Goal: Information Seeking & Learning: Learn about a topic

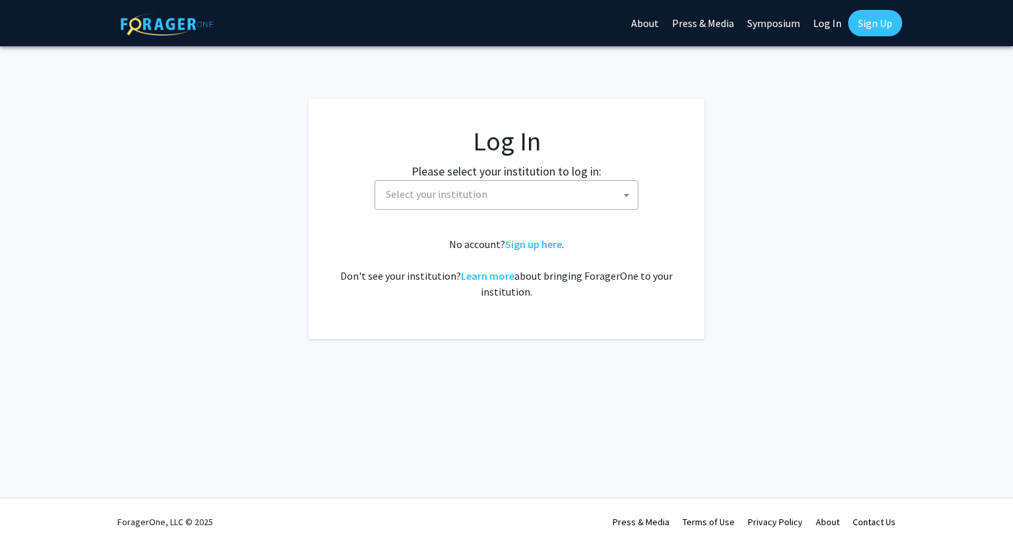
select select
click at [578, 193] on span "Select your institution" at bounding box center [509, 194] width 257 height 27
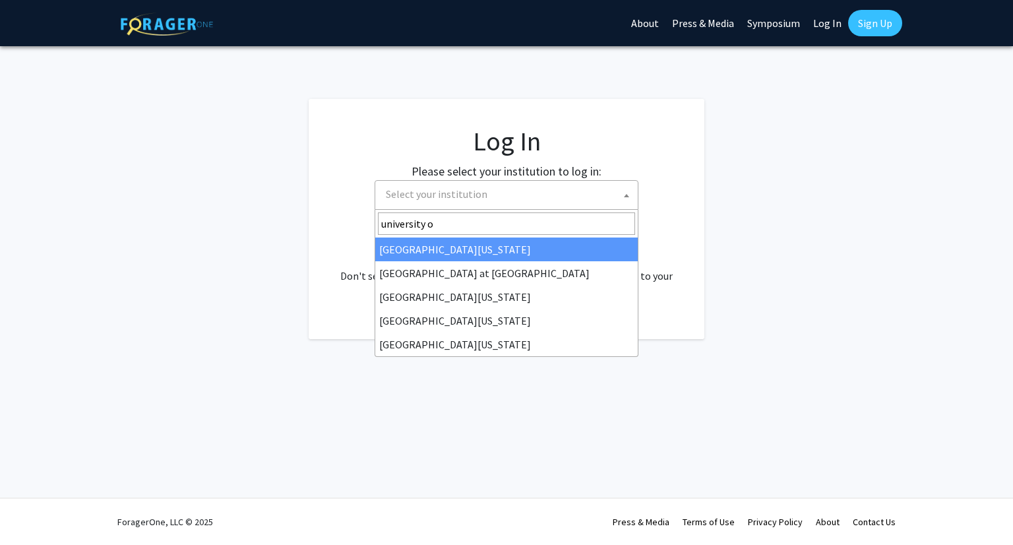
type input "university o"
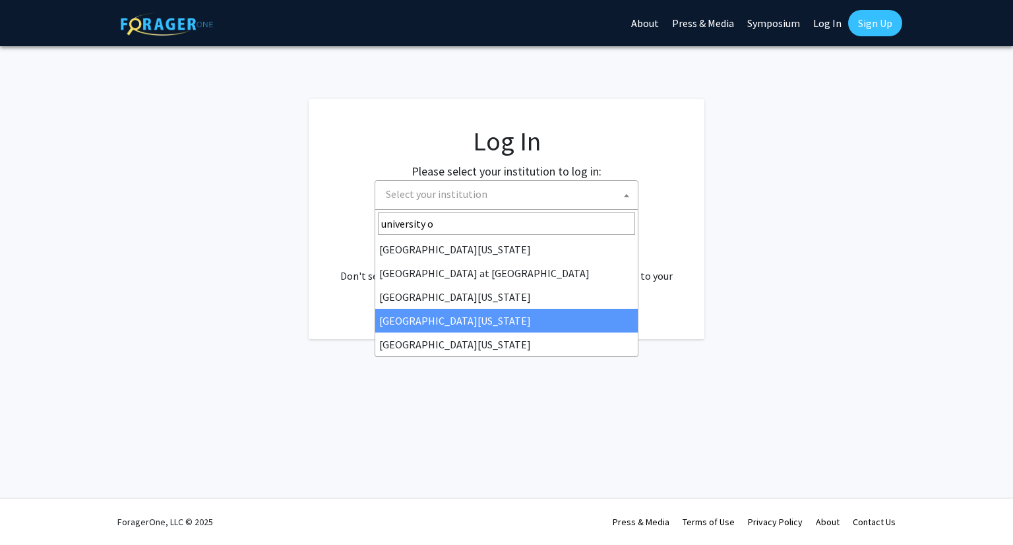
select select "31"
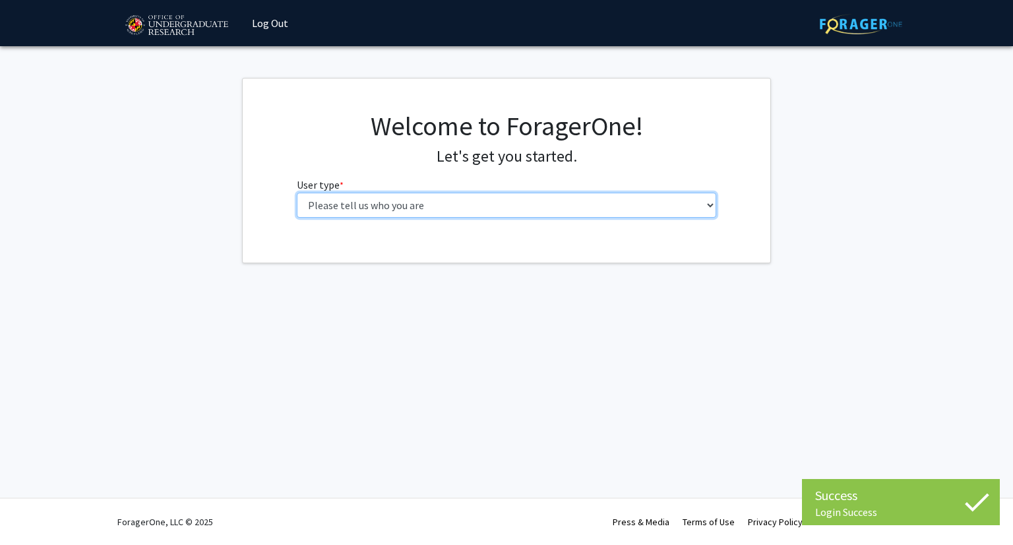
click at [681, 207] on select "Please tell us who you are Undergraduate Student Master's Student Doctoral Cand…" at bounding box center [507, 205] width 420 height 25
select select "1: undergrad"
click at [297, 193] on select "Please tell us who you are Undergraduate Student Master's Student Doctoral Cand…" at bounding box center [507, 205] width 420 height 25
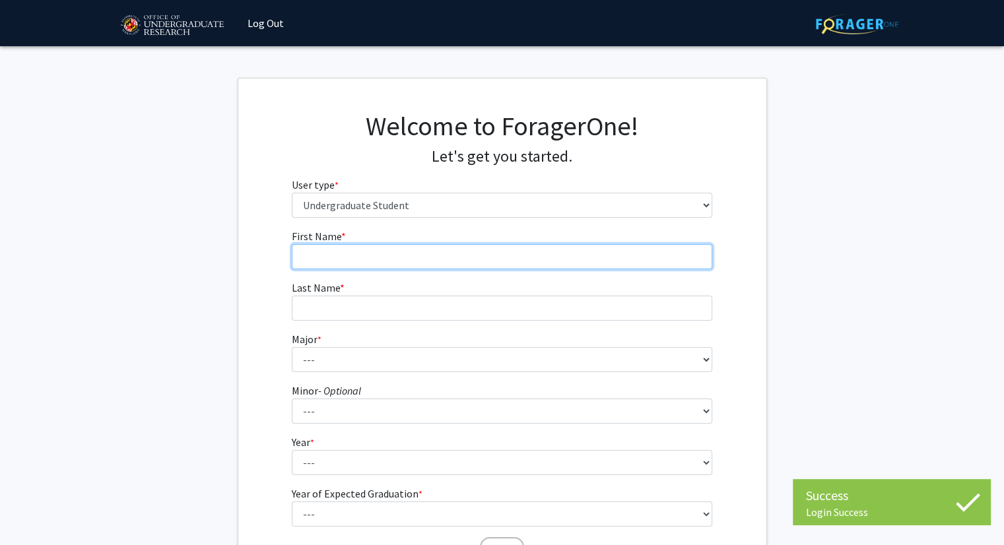
click at [625, 253] on input "First Name * required" at bounding box center [502, 256] width 420 height 25
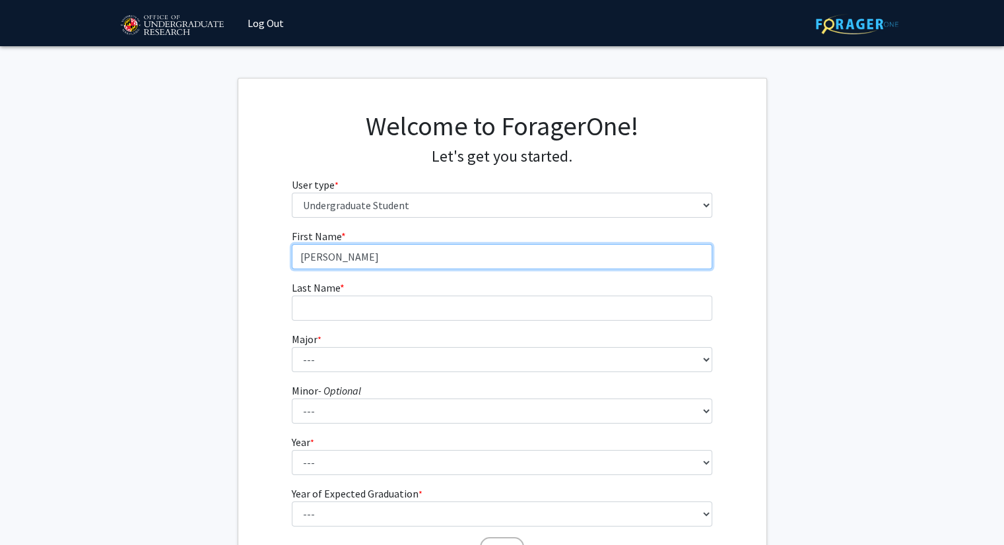
type input "Sarah"
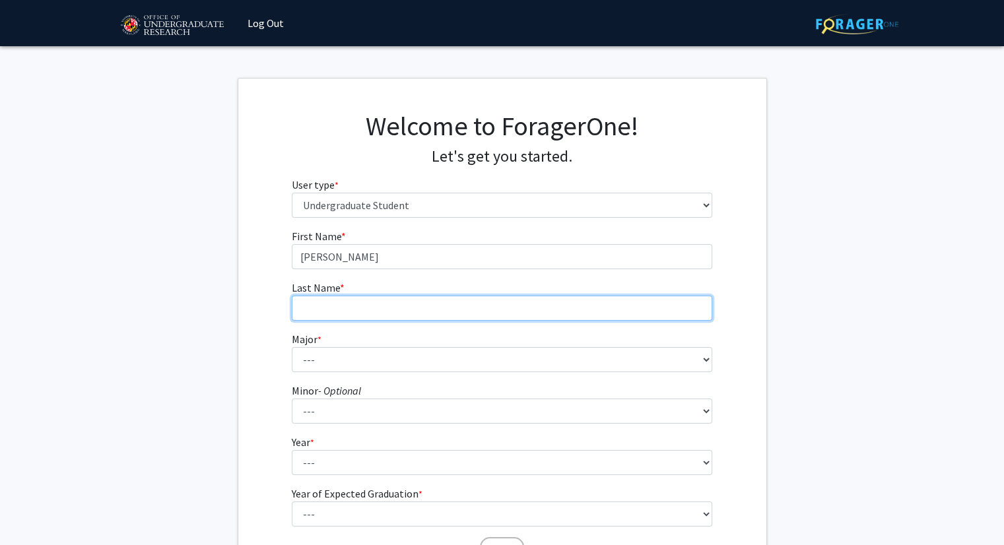
click at [546, 305] on input "Last Name * required" at bounding box center [502, 308] width 420 height 25
type input "Bean"
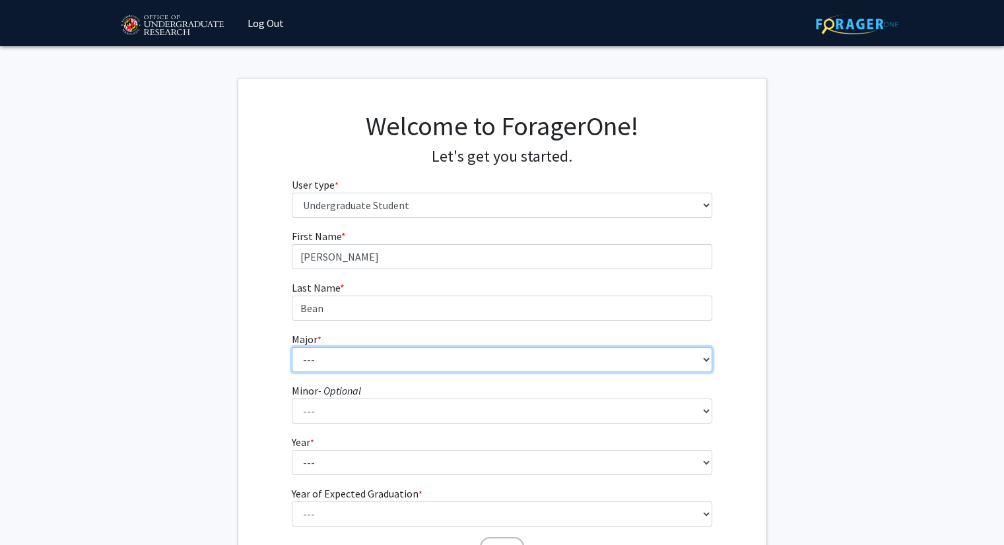
click at [541, 350] on select "--- Accounting Aerospace Engineering African American and Africana Studies Agri…" at bounding box center [502, 359] width 420 height 25
select select "37: 2338"
click at [292, 347] on select "--- Accounting Aerospace Engineering African American and Africana Studies Agri…" at bounding box center [502, 359] width 420 height 25
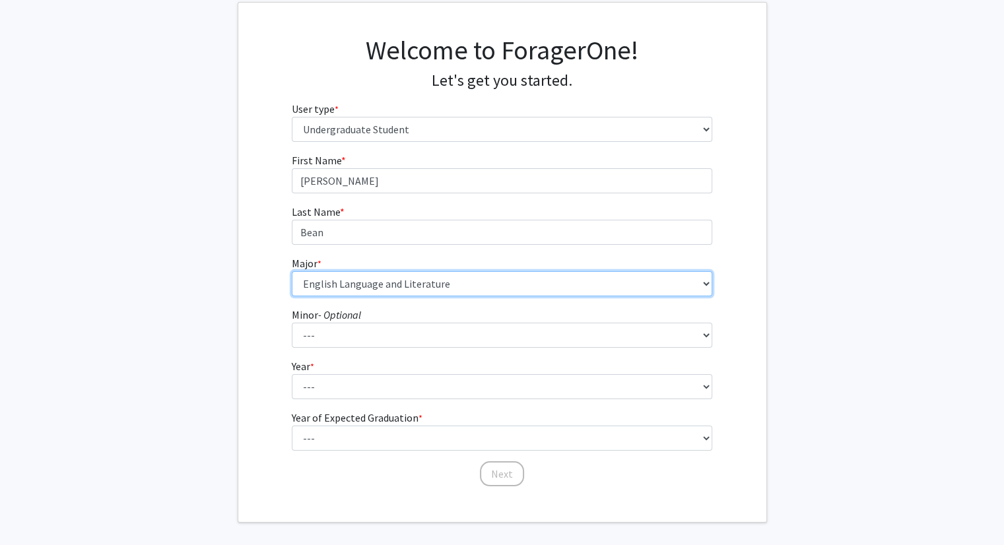
scroll to position [77, 0]
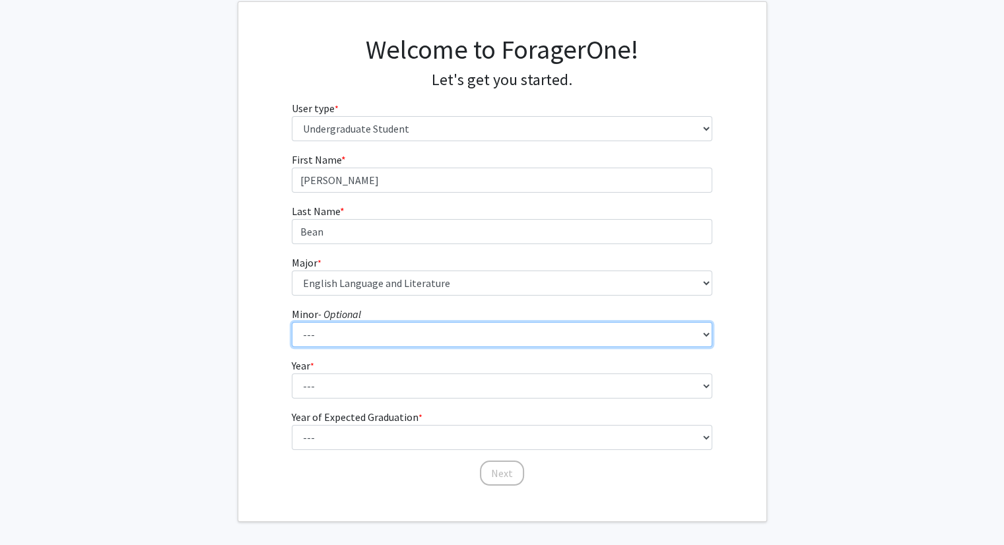
click at [469, 331] on select "--- Actuarial Mathematics Advanced Cybersecurity Experience for Students Africa…" at bounding box center [502, 334] width 420 height 25
select select "86: 1889"
click at [292, 322] on select "--- Actuarial Mathematics Advanced Cybersecurity Experience for Students Africa…" at bounding box center [502, 334] width 420 height 25
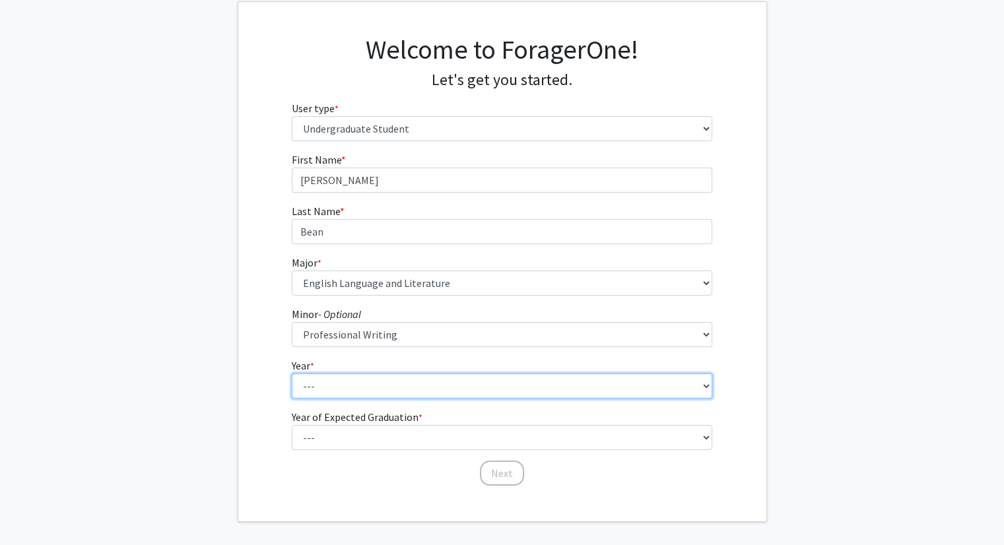
click at [391, 392] on select "--- First-year Sophomore Junior Senior Postbaccalaureate Certificate" at bounding box center [502, 385] width 420 height 25
select select "4: senior"
click at [292, 373] on select "--- First-year Sophomore Junior Senior Postbaccalaureate Certificate" at bounding box center [502, 385] width 420 height 25
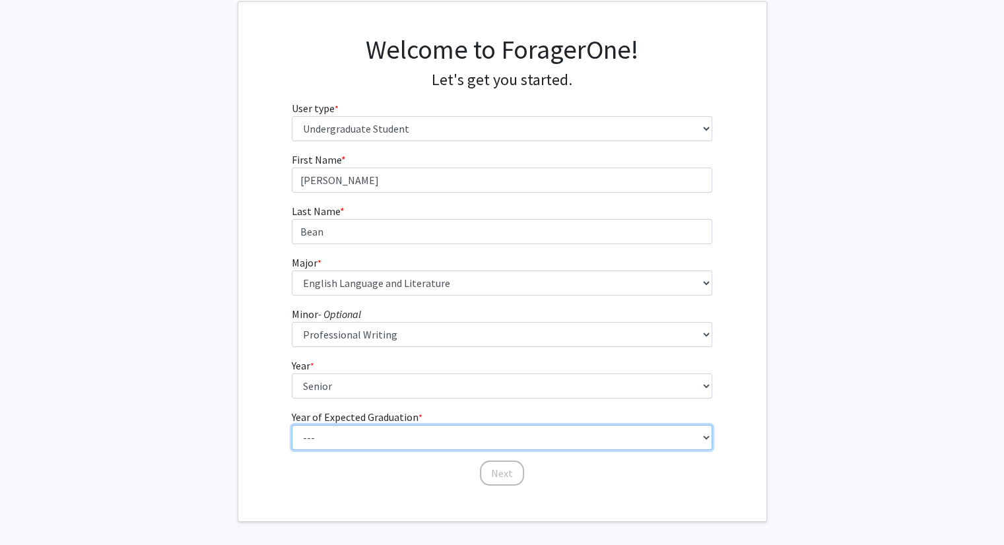
click at [392, 435] on select "--- 2025 2026 2027 2028 2029 2030 2031 2032 2033 2034" at bounding box center [502, 437] width 420 height 25
select select "2: 2026"
click at [292, 425] on select "--- 2025 2026 2027 2028 2029 2030 2031 2032 2033 2034" at bounding box center [502, 437] width 420 height 25
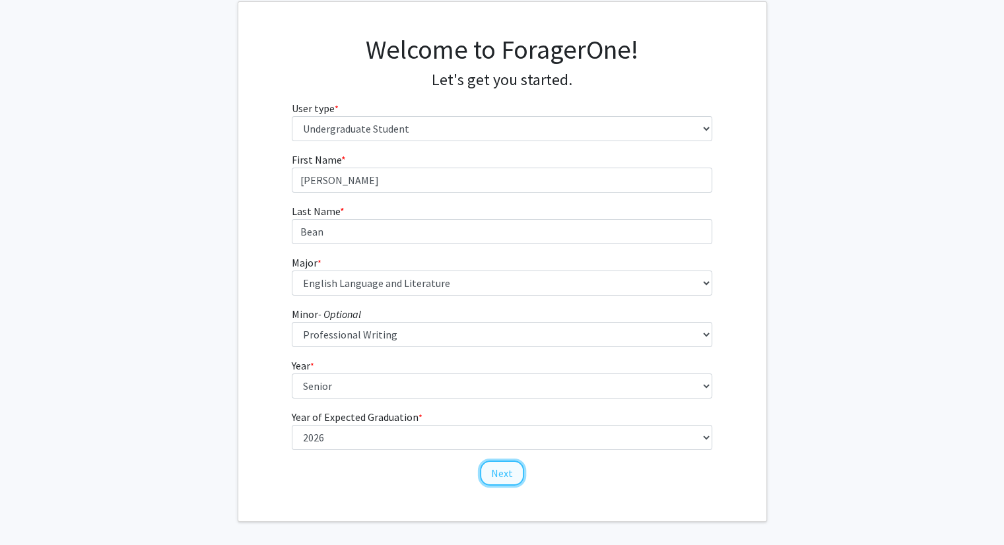
click at [492, 473] on button "Next" at bounding box center [502, 473] width 44 height 25
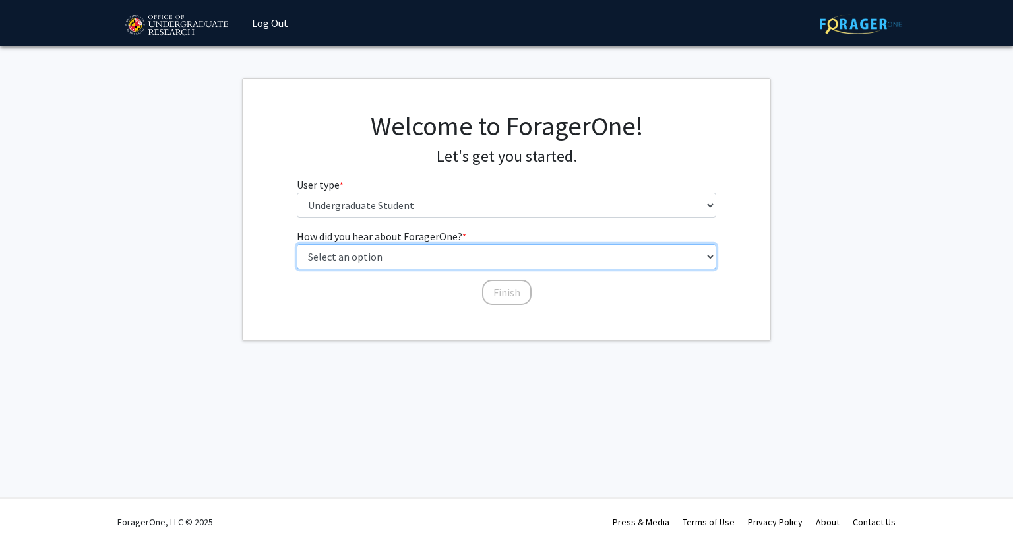
click at [487, 247] on select "Select an option Peer/student recommendation Faculty/staff recommendation Unive…" at bounding box center [507, 256] width 420 height 25
select select "4: university_email"
click at [297, 244] on select "Select an option Peer/student recommendation Faculty/staff recommendation Unive…" at bounding box center [507, 256] width 420 height 25
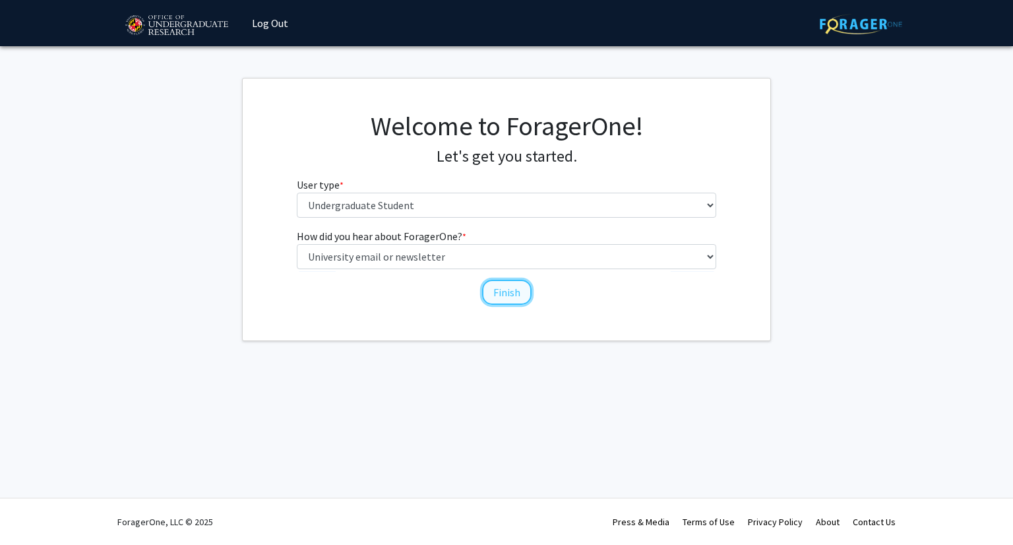
click at [501, 292] on button "Finish" at bounding box center [506, 292] width 49 height 25
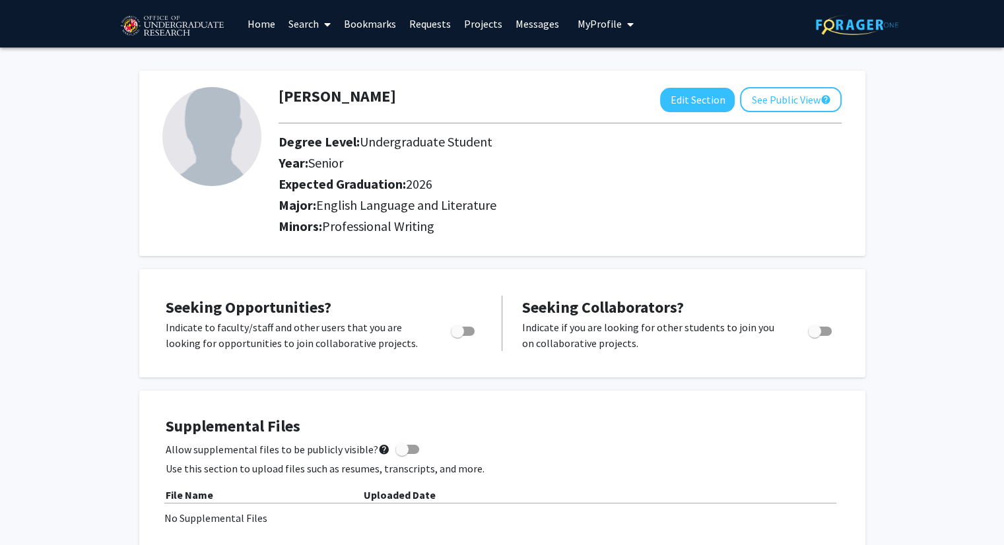
click at [321, 26] on span at bounding box center [325, 24] width 12 height 46
click at [255, 14] on link "Home" at bounding box center [261, 24] width 41 height 46
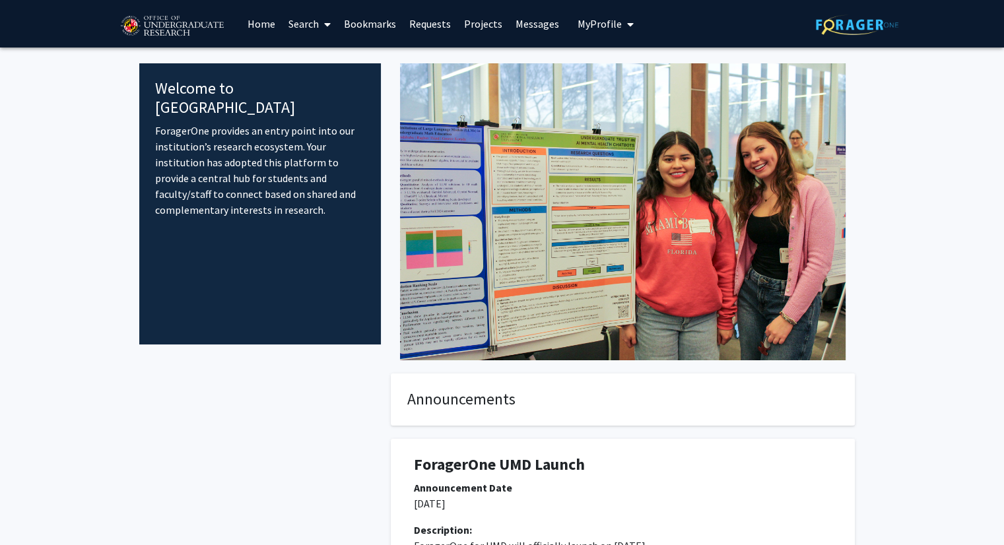
click at [494, 24] on link "Projects" at bounding box center [482, 24] width 51 height 46
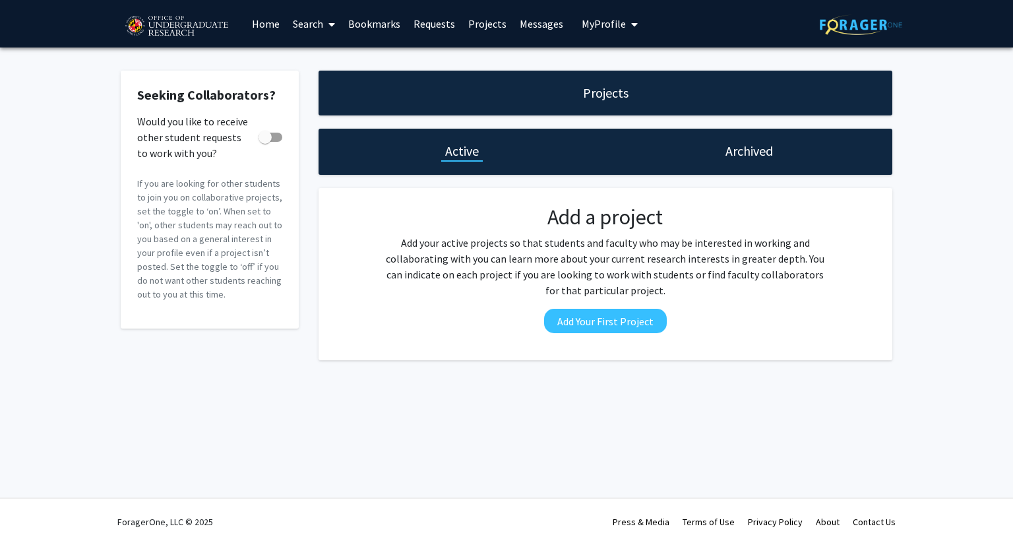
click at [626, 24] on span "My profile dropdown to access profile and logout" at bounding box center [632, 24] width 12 height 46
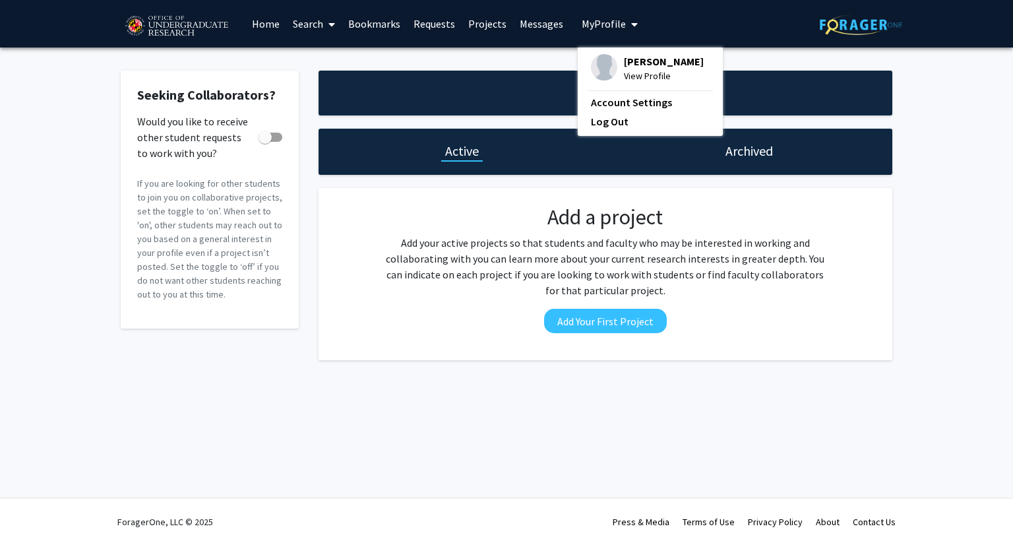
click at [266, 27] on link "Home" at bounding box center [265, 24] width 41 height 46
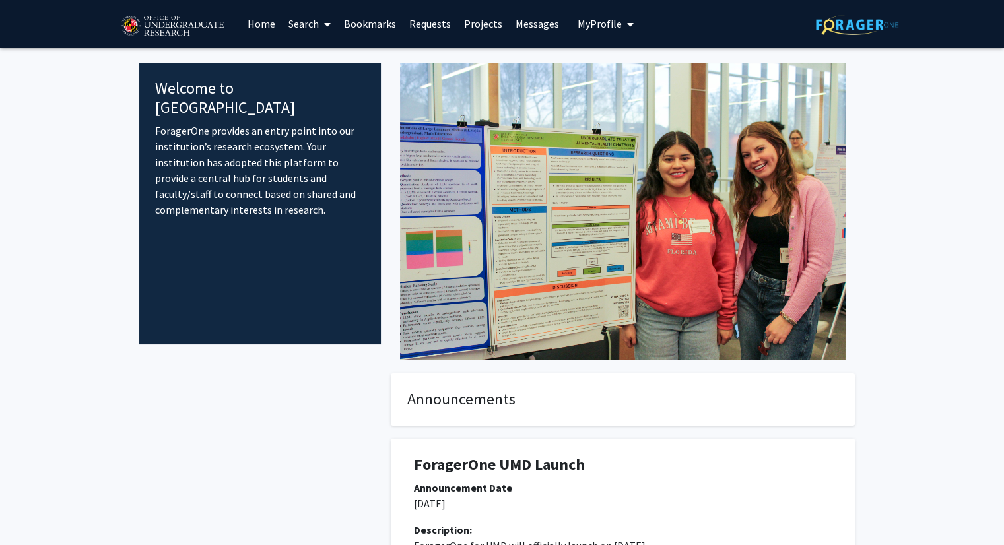
click at [434, 404] on h4 "Announcements" at bounding box center [622, 399] width 431 height 19
click at [325, 20] on icon at bounding box center [327, 24] width 7 height 11
click at [327, 80] on span "Students" at bounding box center [322, 87] width 80 height 26
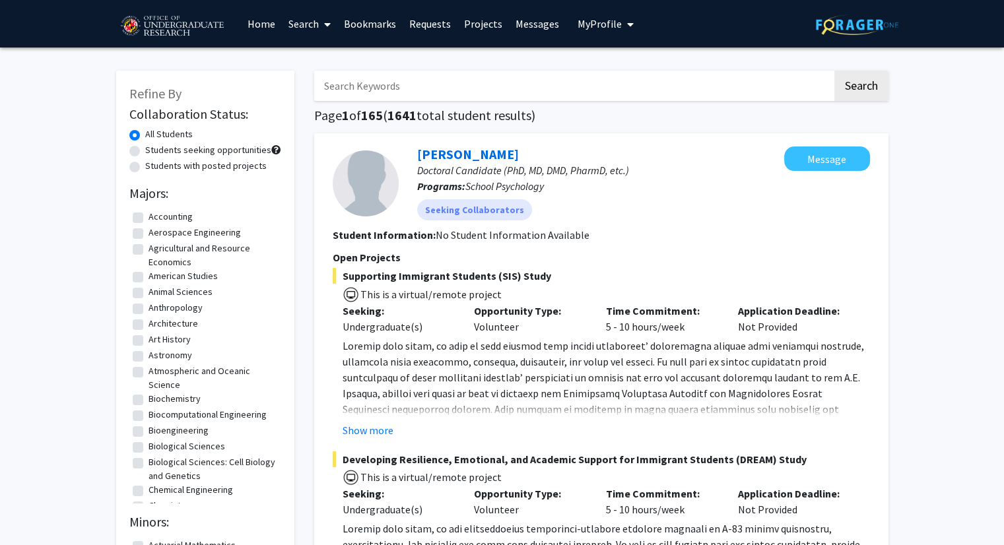
click at [312, 27] on link "Search" at bounding box center [309, 24] width 55 height 46
click at [328, 57] on span "Faculty/Staff" at bounding box center [330, 61] width 97 height 26
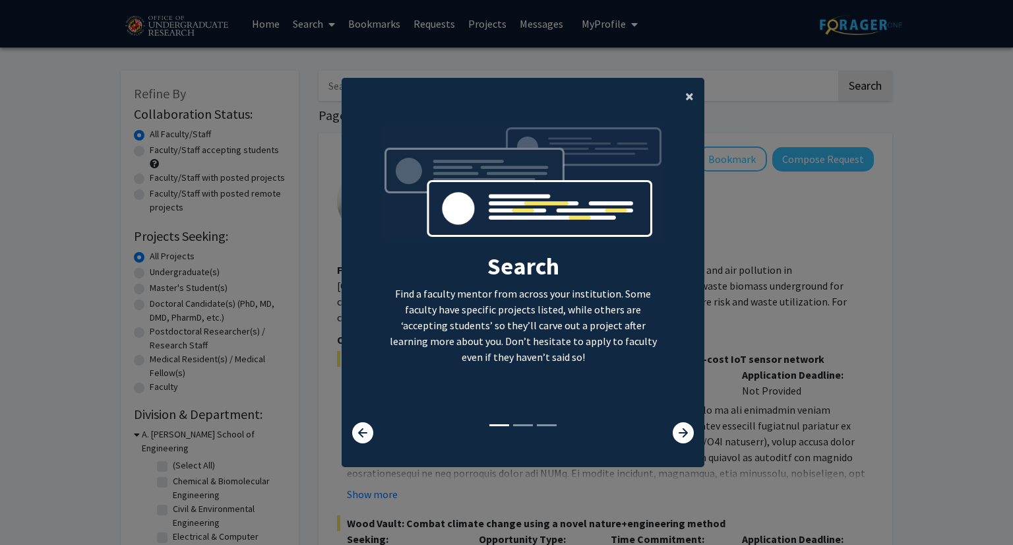
click at [686, 96] on span "×" at bounding box center [690, 96] width 9 height 20
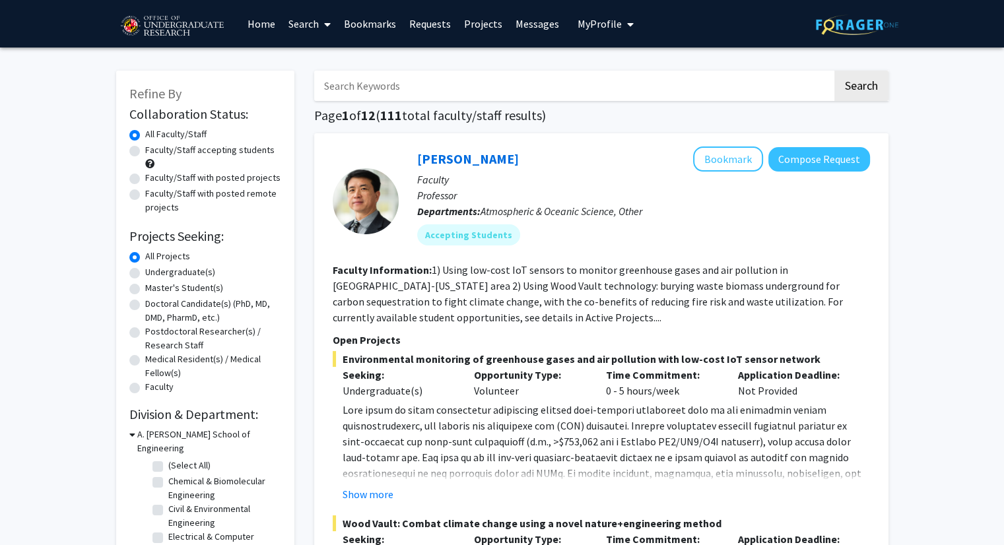
click at [145, 274] on label "Undergraduate(s)" at bounding box center [180, 272] width 70 height 14
click at [145, 274] on input "Undergraduate(s)" at bounding box center [149, 269] width 9 height 9
radio input "true"
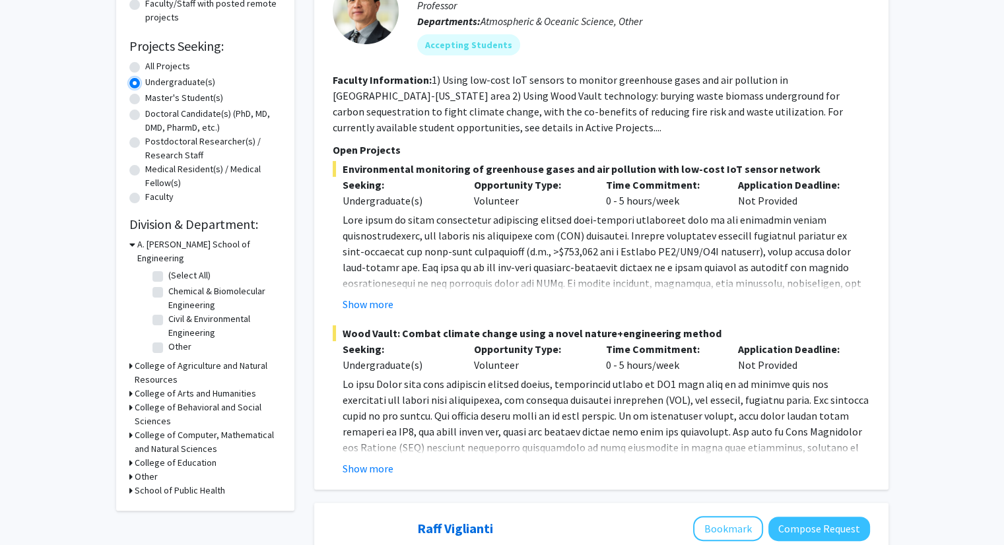
scroll to position [195, 0]
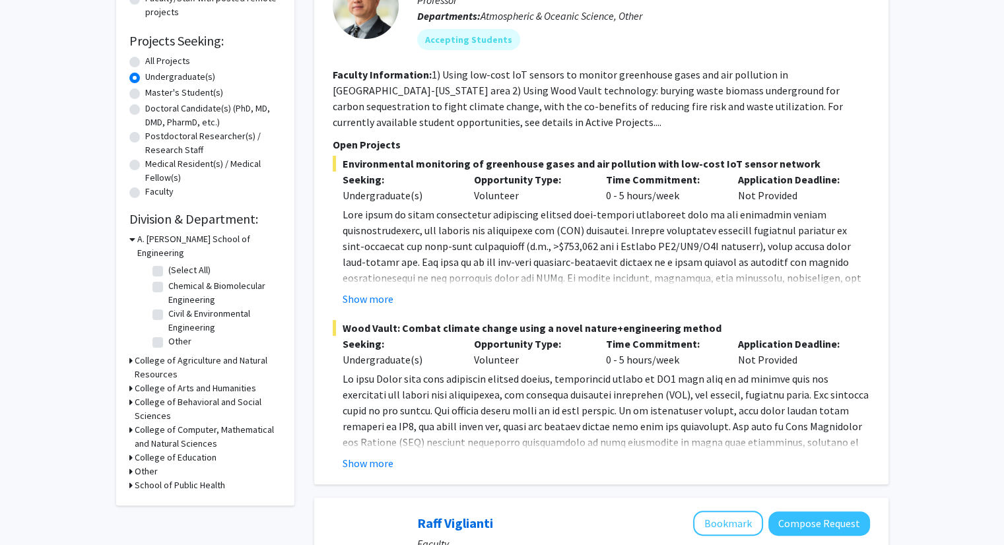
click at [127, 373] on div "Refine By Collaboration Status: Collaboration Status All Faculty/Staff Collabor…" at bounding box center [205, 190] width 178 height 630
click at [132, 381] on div "College of Arts and Humanities" at bounding box center [205, 388] width 152 height 14
click at [129, 381] on icon at bounding box center [130, 388] width 3 height 14
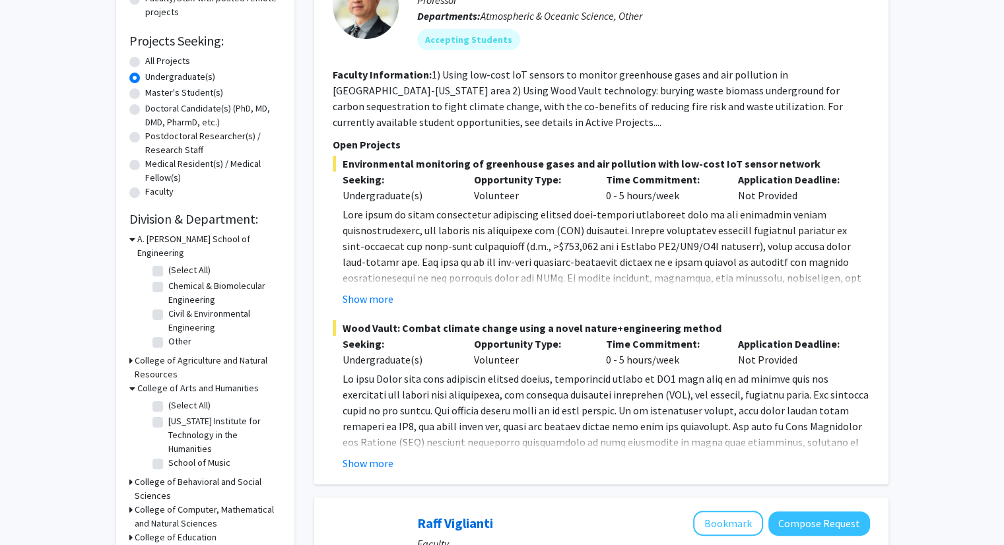
click at [168, 414] on label "Maryland Institute for Technology in the Humanities" at bounding box center [223, 435] width 110 height 42
click at [168, 414] on input "Maryland Institute for Technology in the Humanities" at bounding box center [172, 418] width 9 height 9
checkbox input "true"
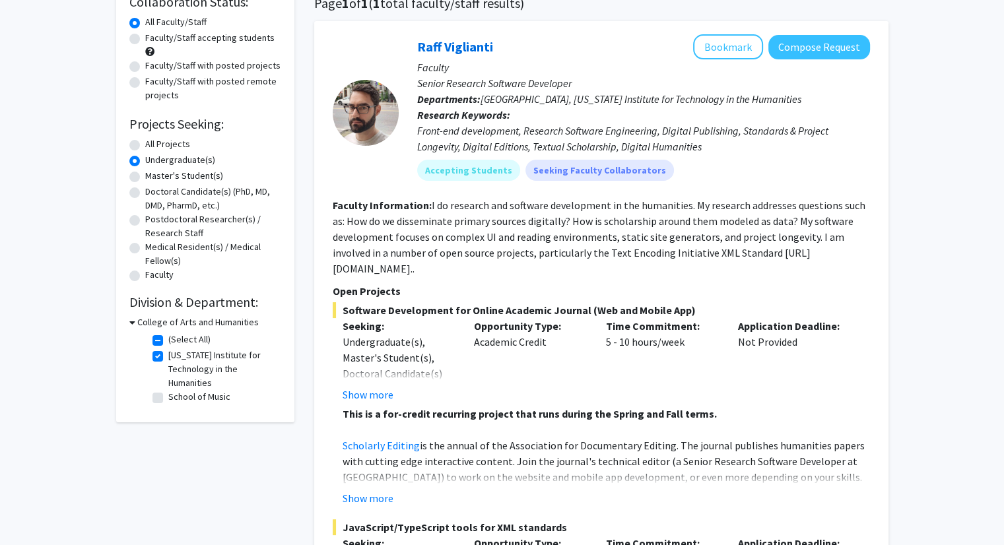
scroll to position [113, 0]
click at [375, 386] on button "Show more" at bounding box center [367, 394] width 51 height 16
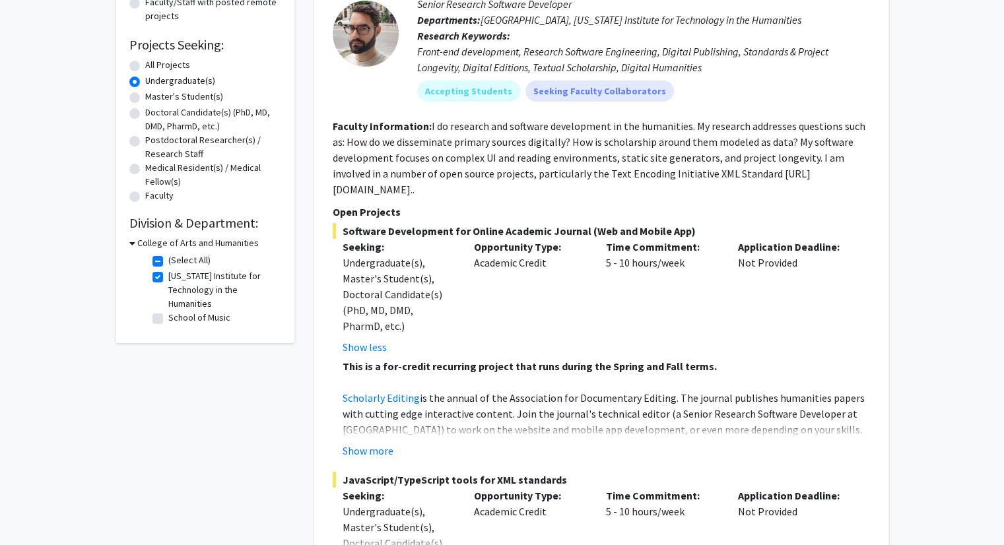
scroll to position [192, 0]
click at [367, 442] on button "Show more" at bounding box center [367, 450] width 51 height 16
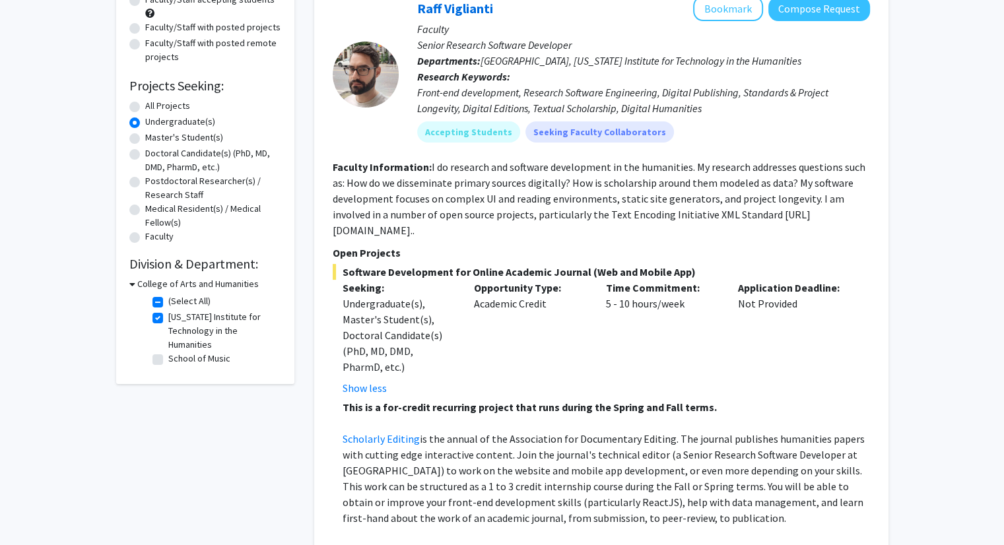
scroll to position [140, 0]
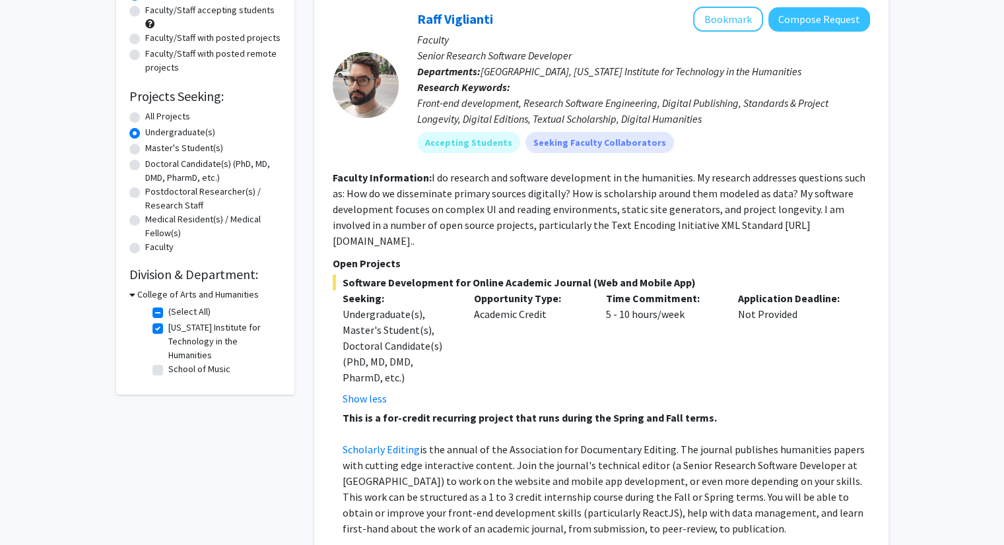
click at [168, 331] on label "Maryland Institute for Technology in the Humanities" at bounding box center [223, 342] width 110 height 42
click at [168, 329] on input "Maryland Institute for Technology in the Humanities" at bounding box center [172, 325] width 9 height 9
checkbox input "false"
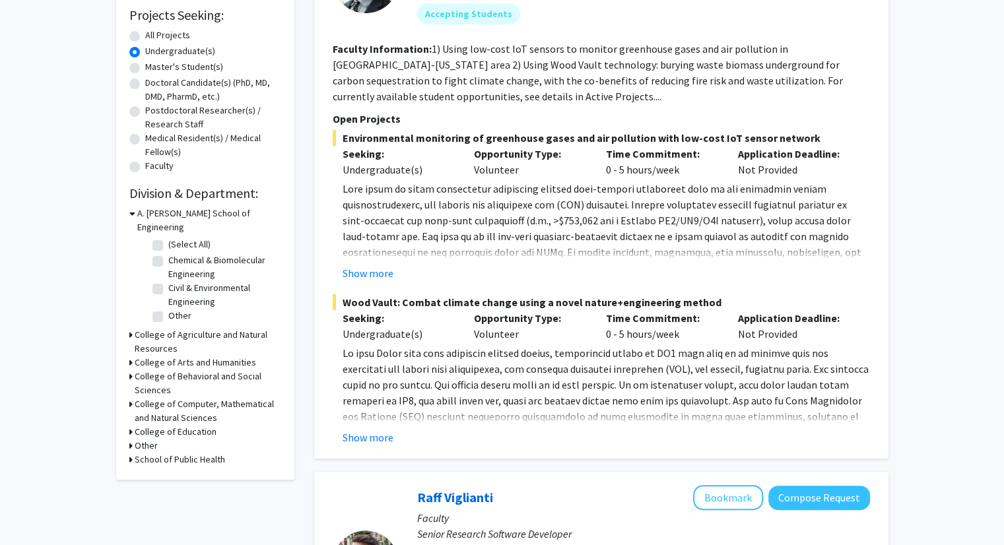
scroll to position [234, 0]
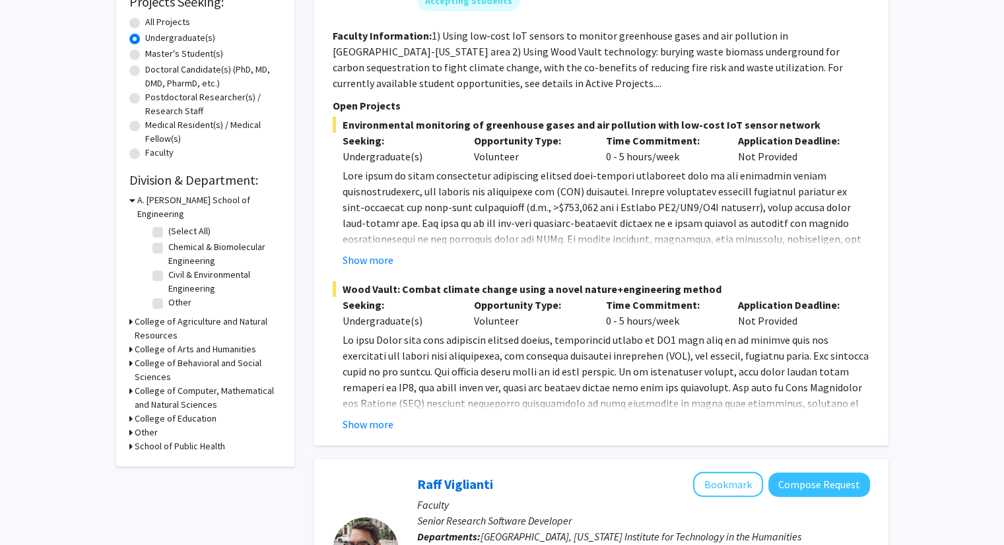
click at [201, 356] on h3 "College of Behavioral and Social Sciences" at bounding box center [208, 370] width 146 height 28
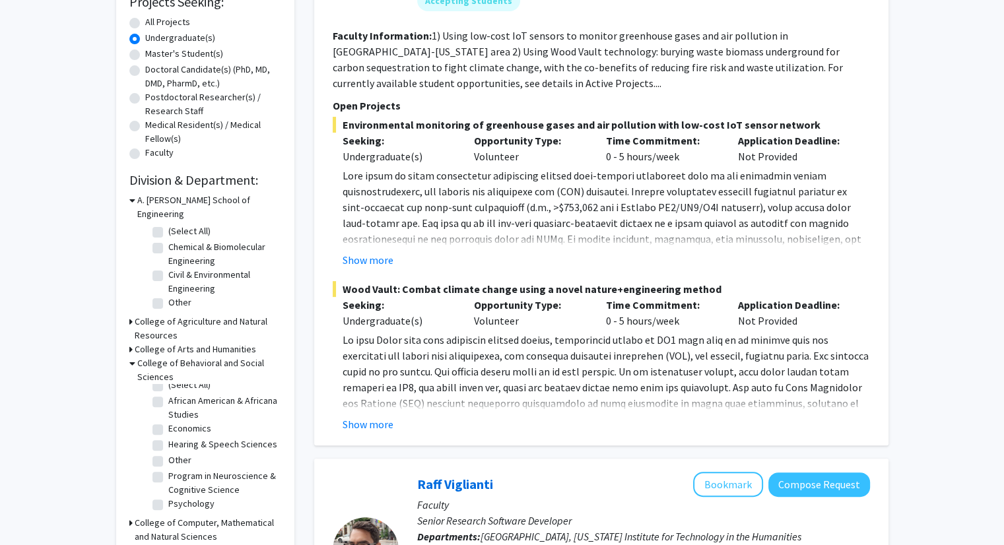
scroll to position [21, 0]
click at [168, 453] on label "Other" at bounding box center [179, 460] width 23 height 14
click at [168, 453] on input "Other" at bounding box center [172, 457] width 9 height 9
checkbox input "true"
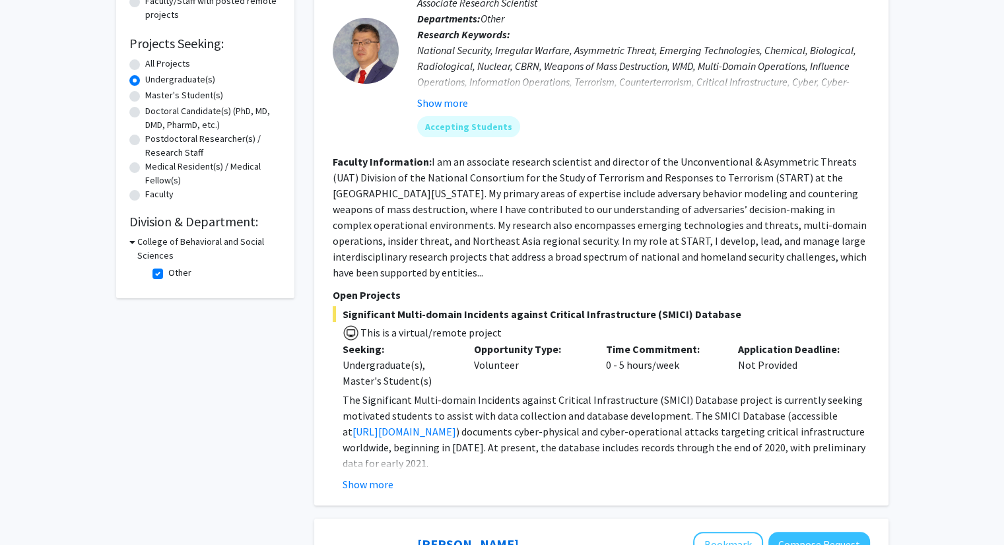
scroll to position [201, 0]
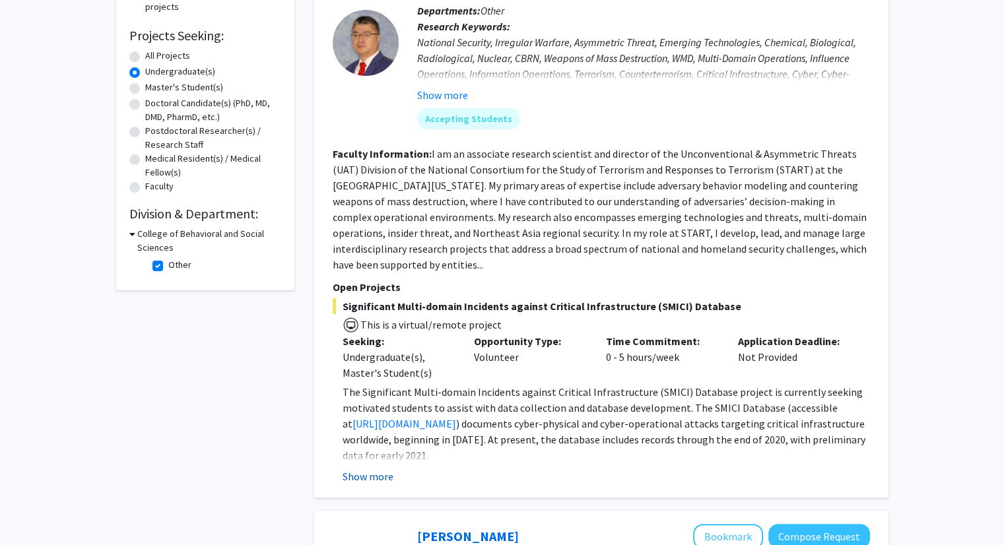
click at [385, 473] on button "Show more" at bounding box center [367, 476] width 51 height 16
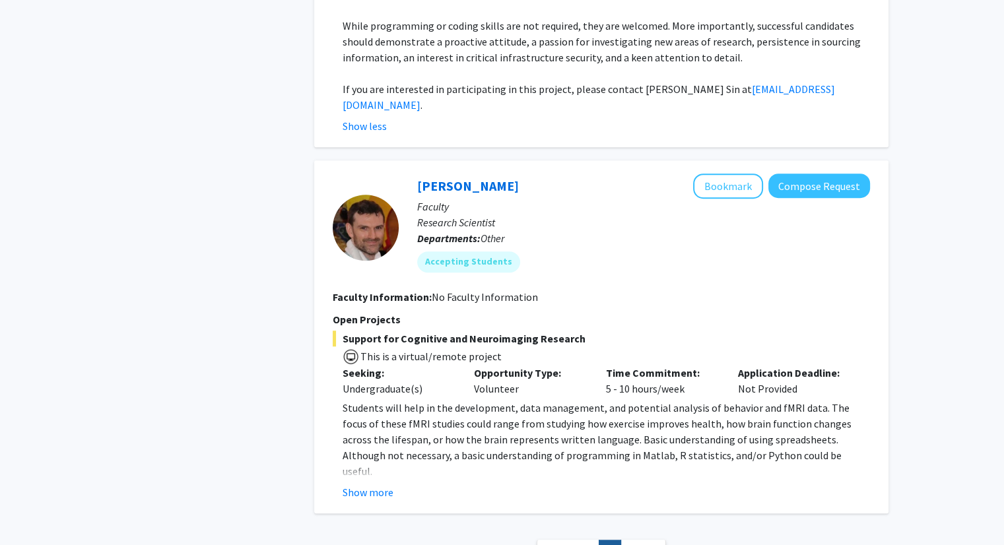
scroll to position [746, 0]
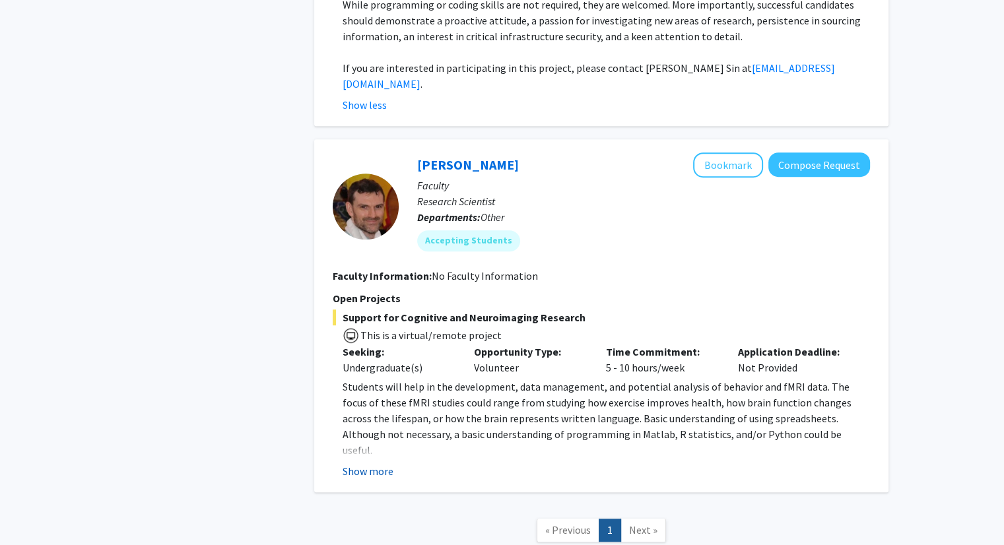
click at [379, 463] on button "Show more" at bounding box center [367, 471] width 51 height 16
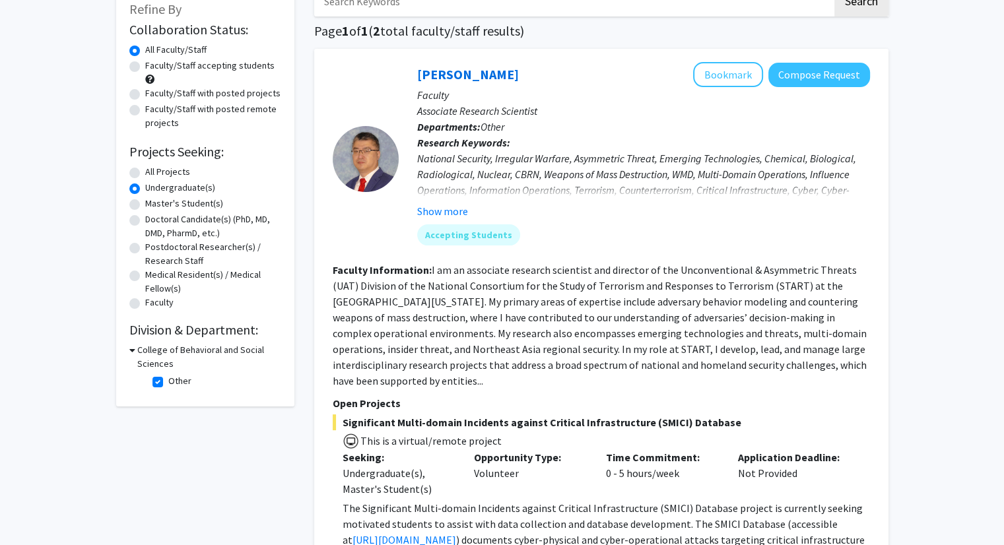
scroll to position [0, 0]
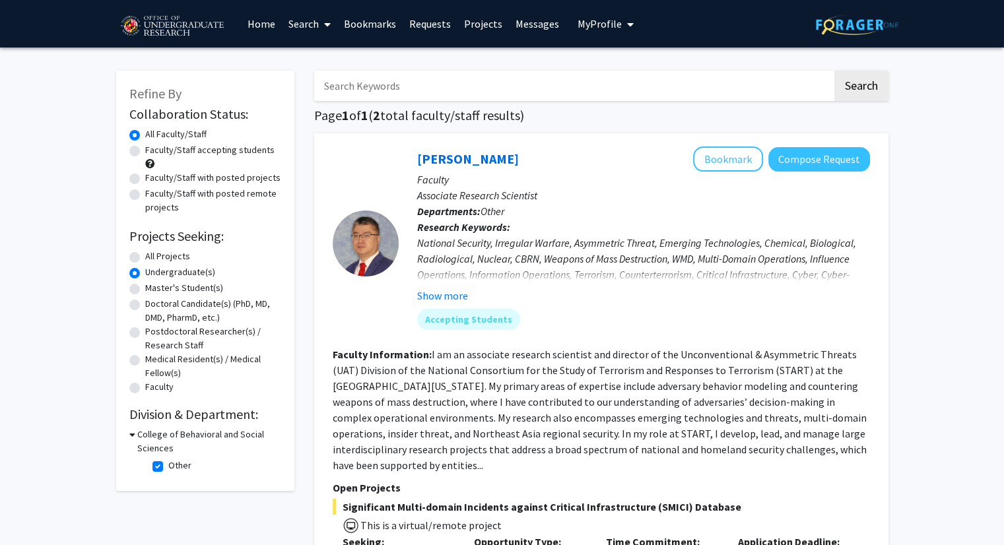
click at [168, 464] on label "Other" at bounding box center [179, 466] width 23 height 14
click at [168, 464] on input "Other" at bounding box center [172, 463] width 9 height 9
checkbox input "false"
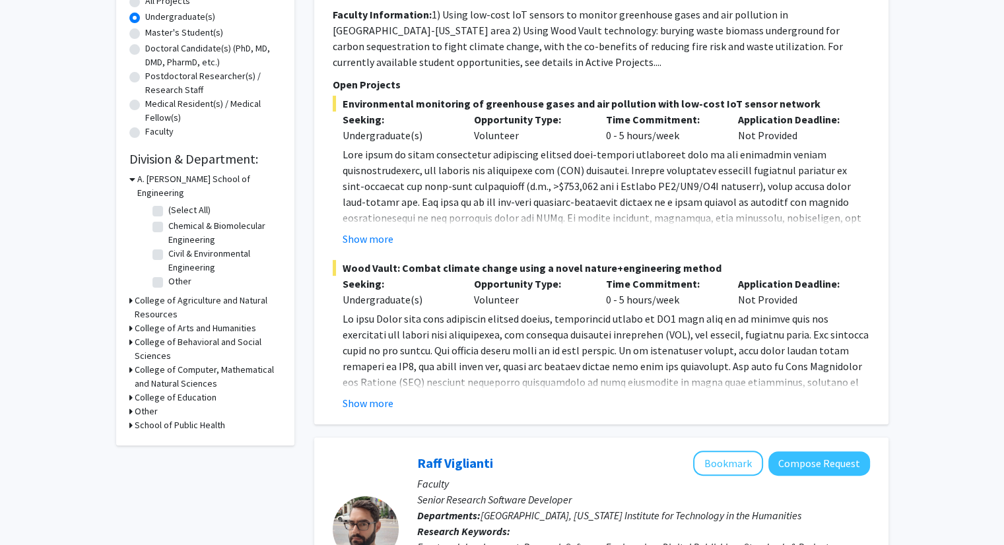
scroll to position [259, 0]
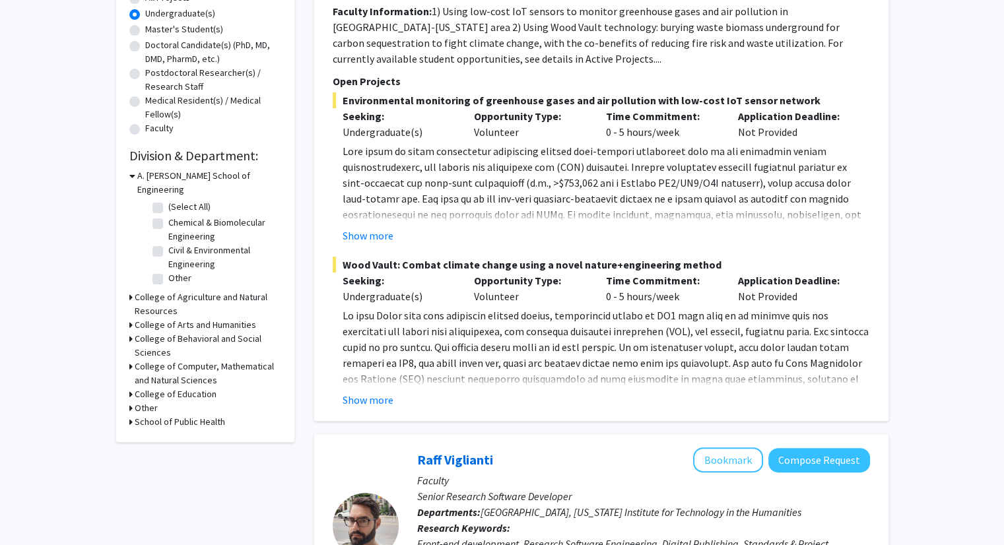
click at [201, 387] on h3 "College of Education" at bounding box center [176, 394] width 82 height 14
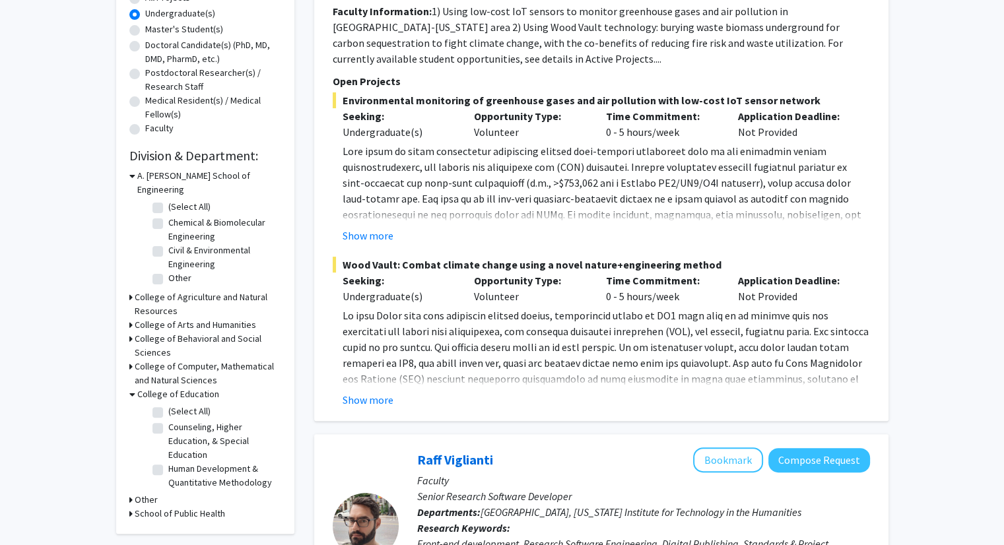
click at [168, 462] on label "Human Development & Quantitative Methodology" at bounding box center [223, 476] width 110 height 28
click at [168, 462] on input "Human Development & Quantitative Methodology" at bounding box center [172, 466] width 9 height 9
checkbox input "true"
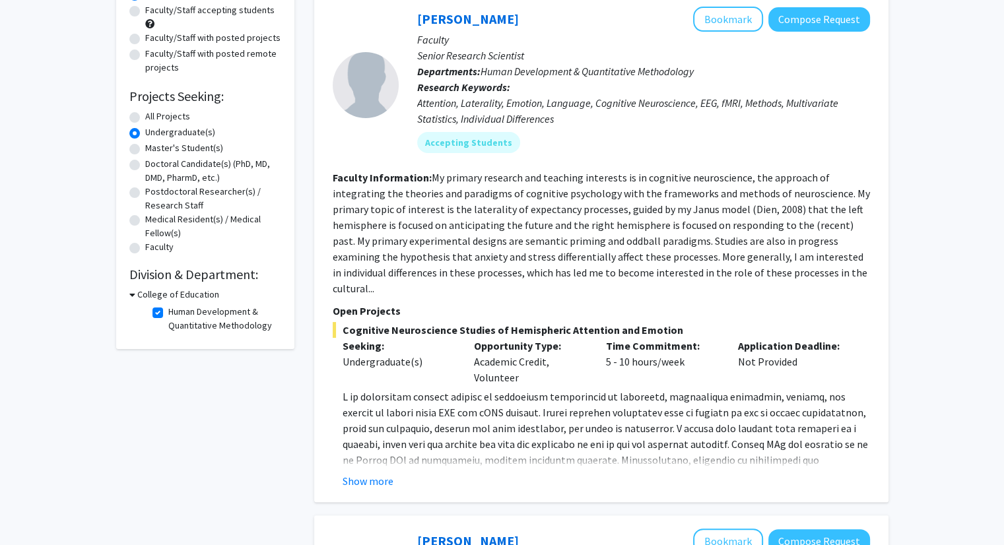
scroll to position [141, 0]
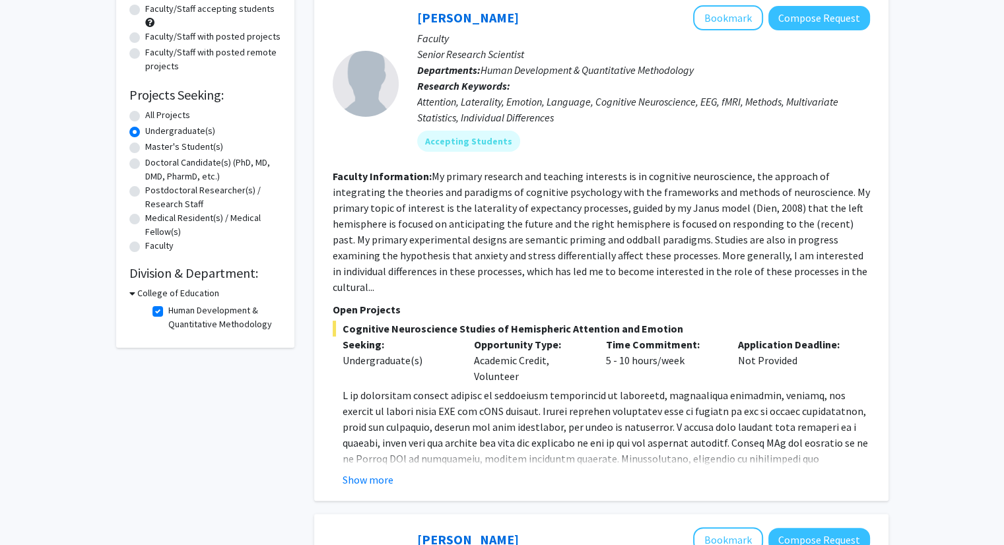
click at [158, 317] on fg-checkbox "Human Development & Quantitative Methodology Human Development & Quantitative M…" at bounding box center [214, 317] width 125 height 28
click at [168, 315] on label "Human Development & Quantitative Methodology" at bounding box center [223, 317] width 110 height 28
click at [168, 312] on input "Human Development & Quantitative Methodology" at bounding box center [172, 307] width 9 height 9
checkbox input "false"
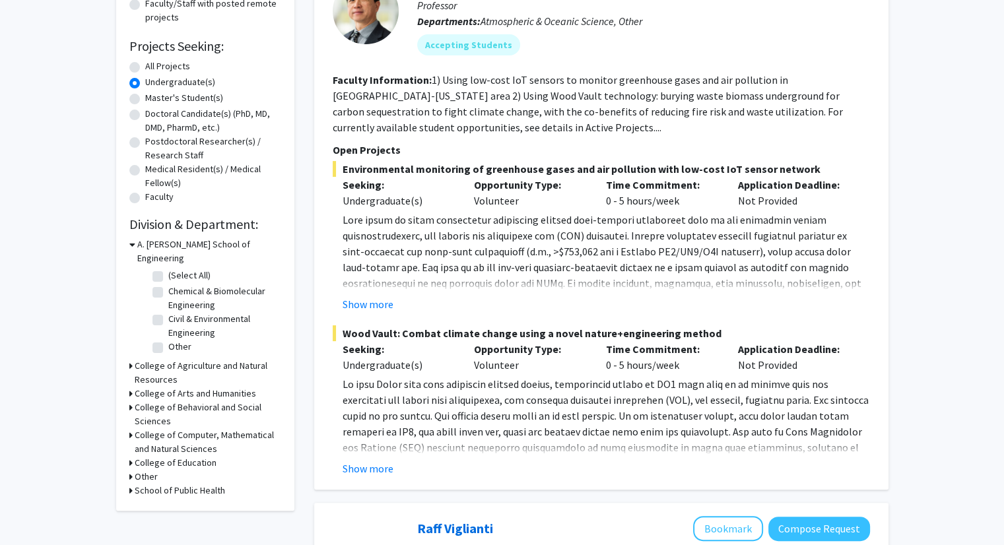
scroll to position [197, 0]
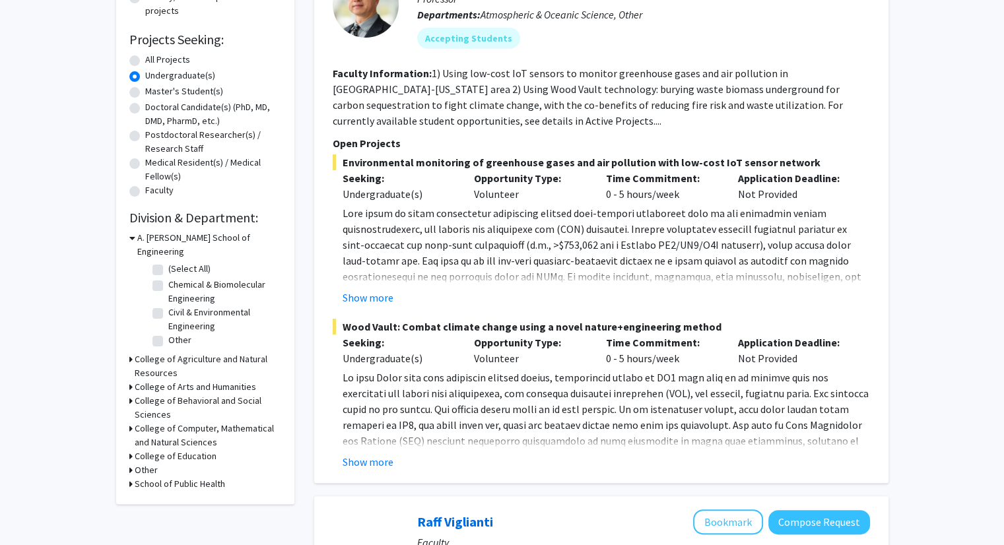
click at [150, 463] on h3 "Other" at bounding box center [146, 470] width 23 height 14
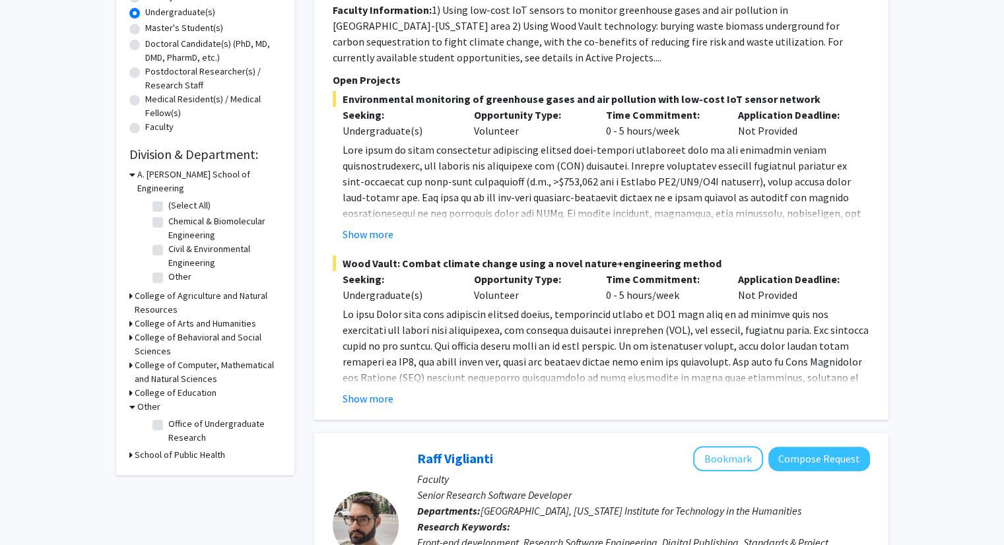
scroll to position [271, 0]
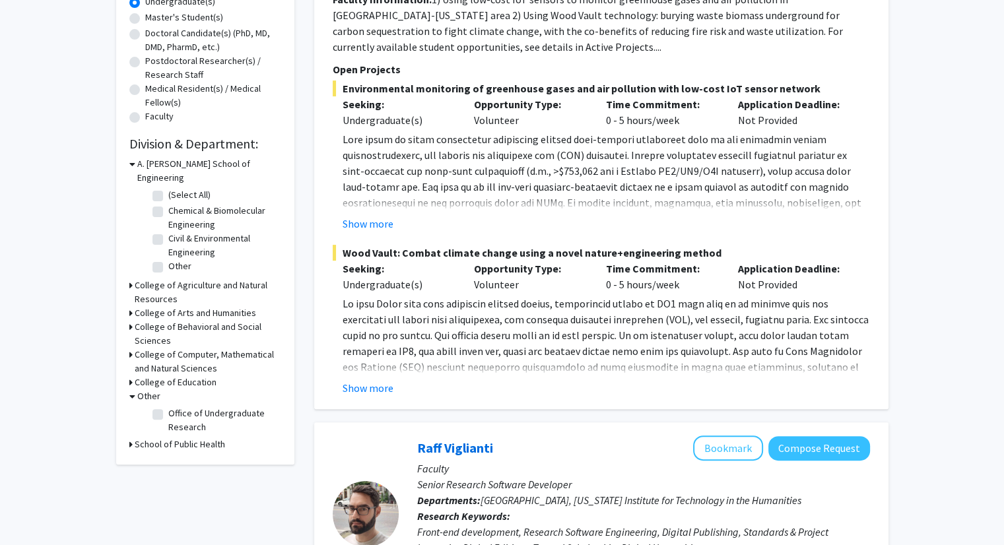
click at [168, 406] on label "Office of Undergraduate Research" at bounding box center [223, 420] width 110 height 28
click at [168, 406] on input "Office of Undergraduate Research" at bounding box center [172, 410] width 9 height 9
checkbox input "true"
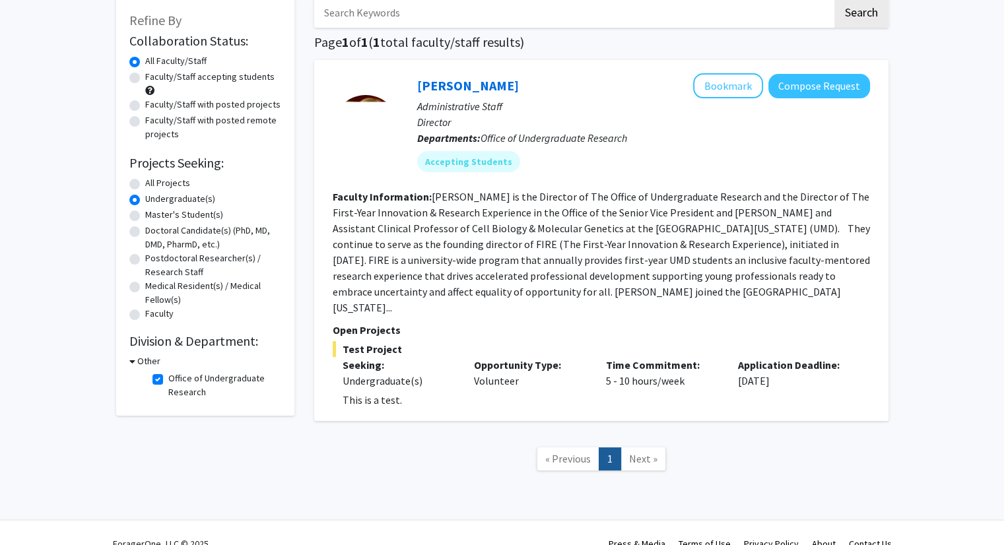
scroll to position [74, 0]
click at [146, 358] on h3 "Other" at bounding box center [148, 361] width 23 height 14
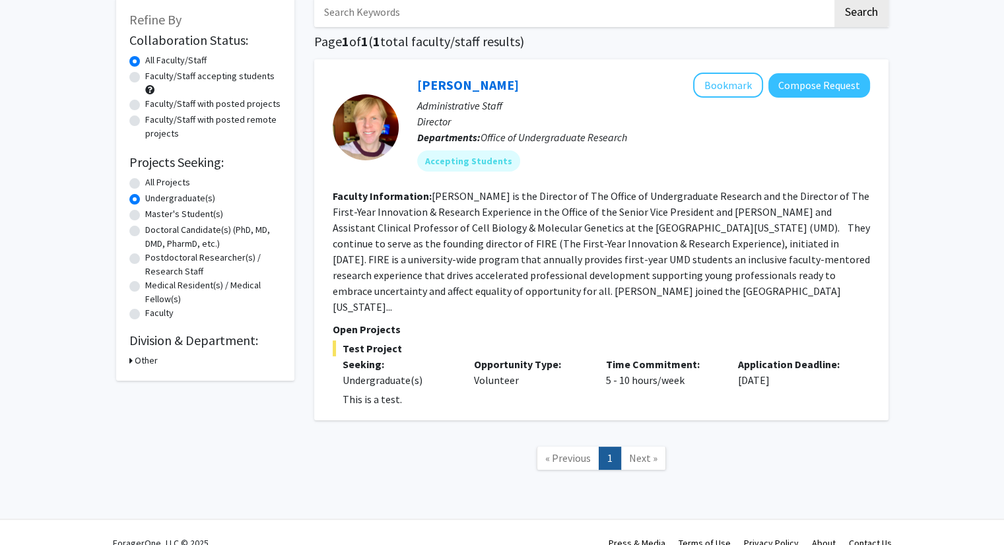
click at [146, 358] on h3 "Other" at bounding box center [146, 361] width 23 height 14
click at [168, 375] on label "Office of Undergraduate Research" at bounding box center [223, 385] width 110 height 28
click at [168, 375] on input "Office of Undergraduate Research" at bounding box center [172, 375] width 9 height 9
checkbox input "false"
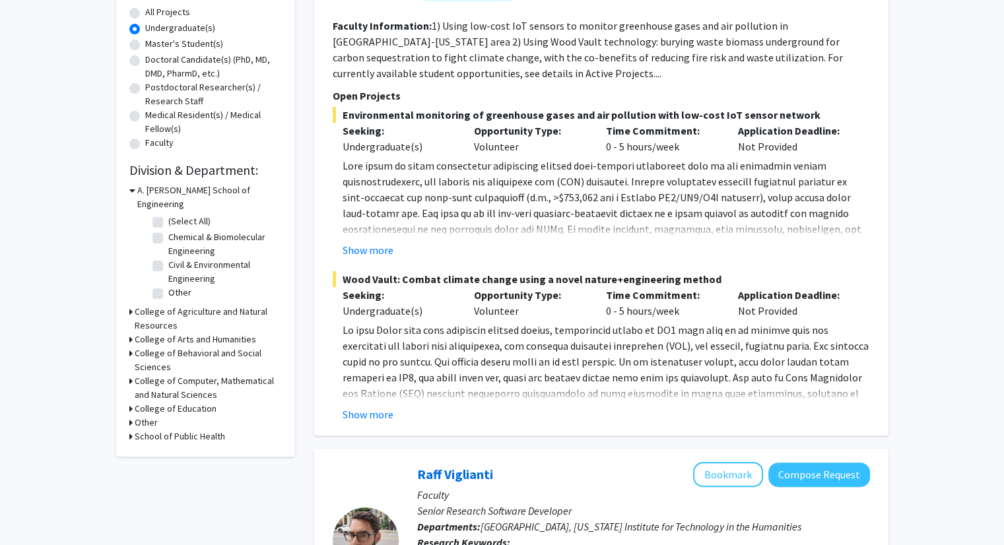
scroll to position [245, 0]
click at [187, 429] on h3 "School of Public Health" at bounding box center [180, 436] width 90 height 14
click at [168, 446] on label "Department of Global, Environmental, and Occupational Health" at bounding box center [223, 467] width 110 height 42
click at [168, 446] on input "Department of Global, Environmental, and Occupational Health" at bounding box center [172, 450] width 9 height 9
checkbox input "true"
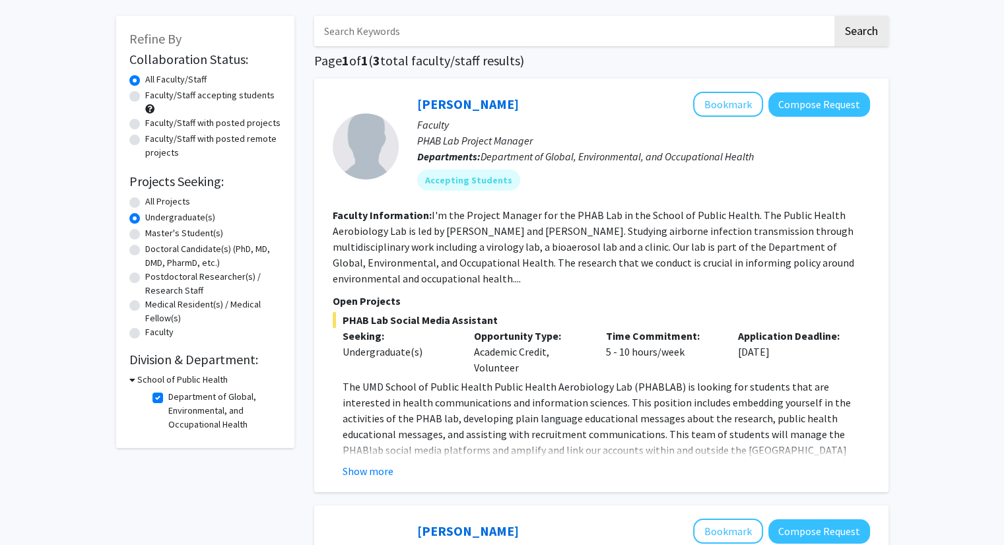
scroll to position [66, 0]
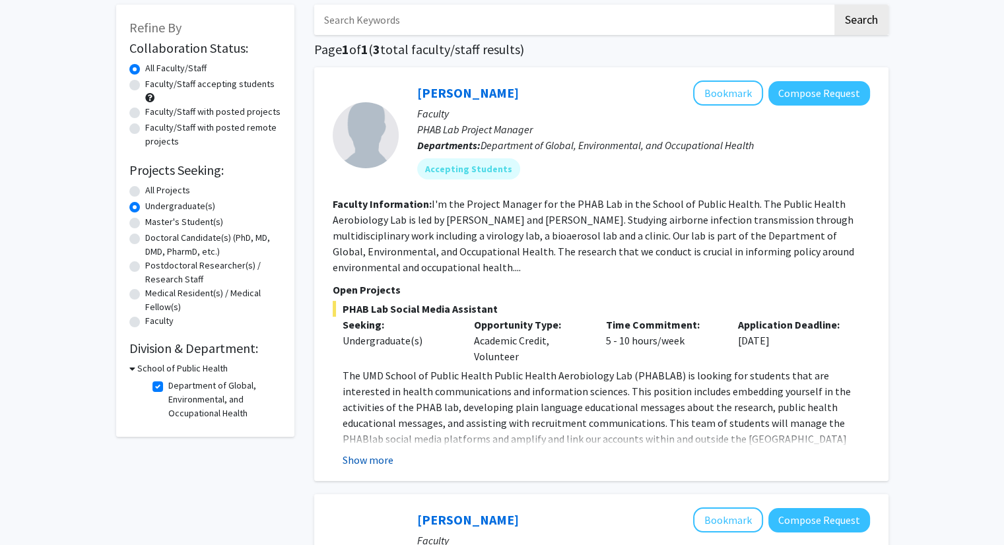
click at [366, 459] on button "Show more" at bounding box center [367, 460] width 51 height 16
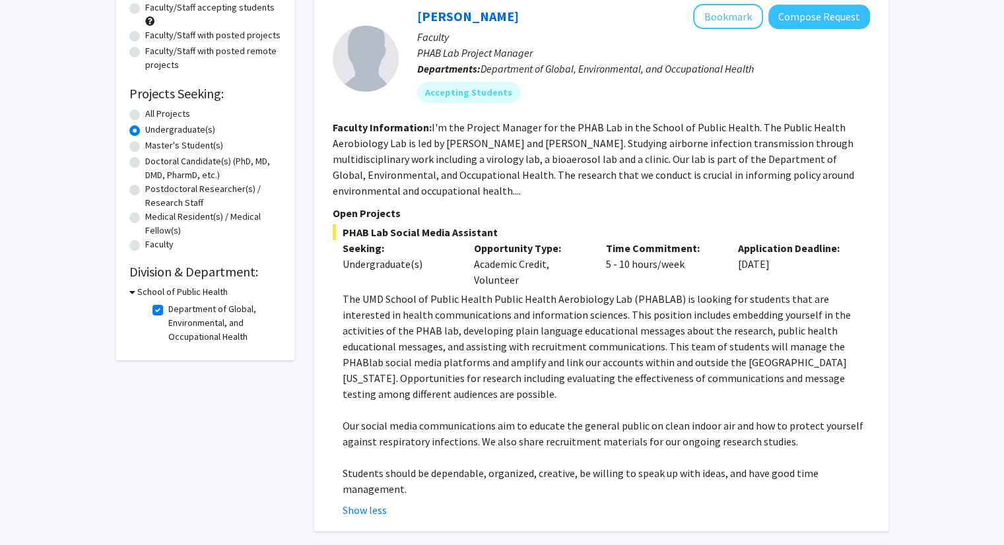
scroll to position [143, 0]
click at [168, 309] on label "Department of Global, Environmental, and Occupational Health" at bounding box center [223, 323] width 110 height 42
click at [168, 309] on input "Department of Global, Environmental, and Occupational Health" at bounding box center [172, 306] width 9 height 9
checkbox input "false"
